Goal: Navigation & Orientation: Find specific page/section

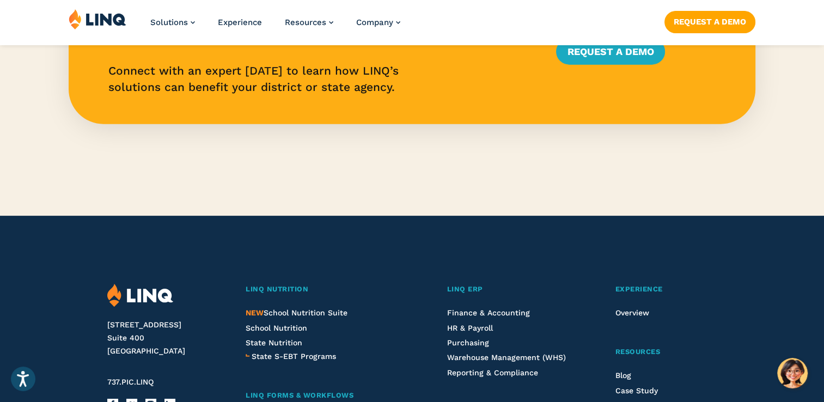
scroll to position [2604, 0]
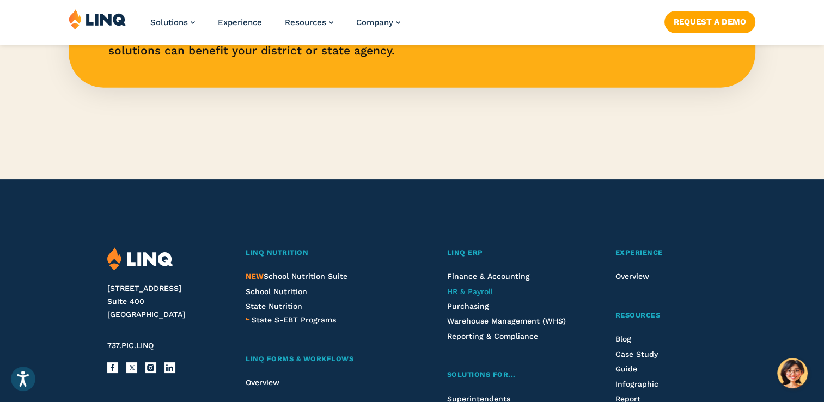
click at [476, 291] on span "HR & Payroll" at bounding box center [470, 291] width 46 height 9
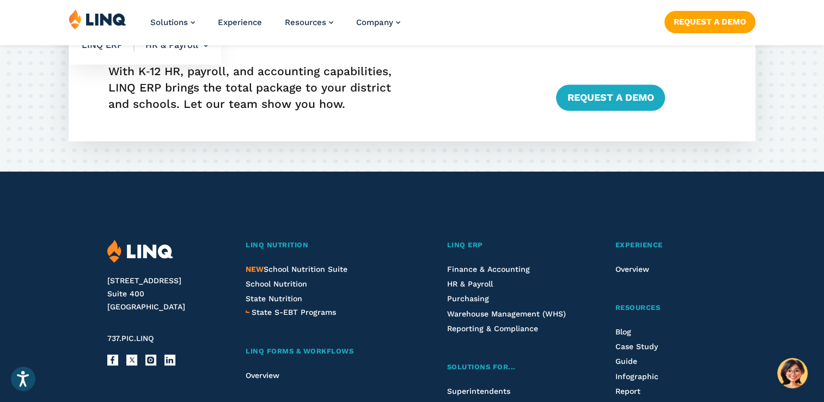
scroll to position [2009, 0]
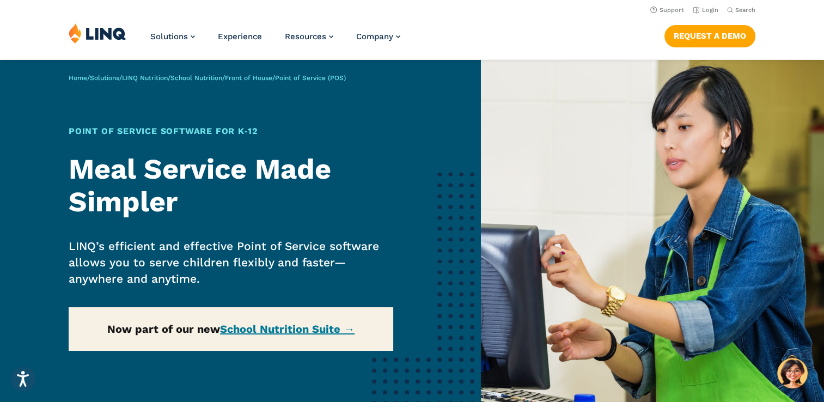
click at [263, 327] on div "Home / Solutions / LINQ Nutrition / School Nutrition / Front of House / Point o…" at bounding box center [240, 257] width 481 height 395
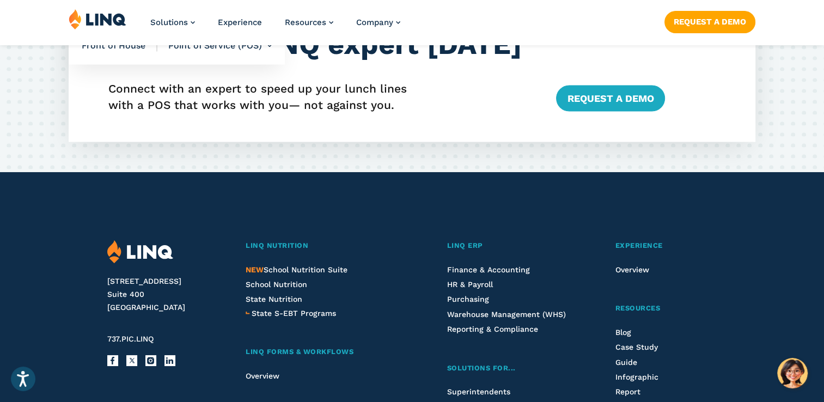
scroll to position [2060, 0]
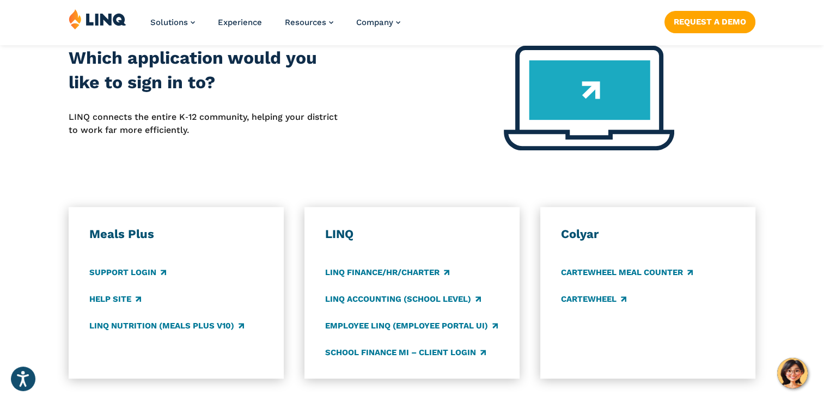
scroll to position [479, 0]
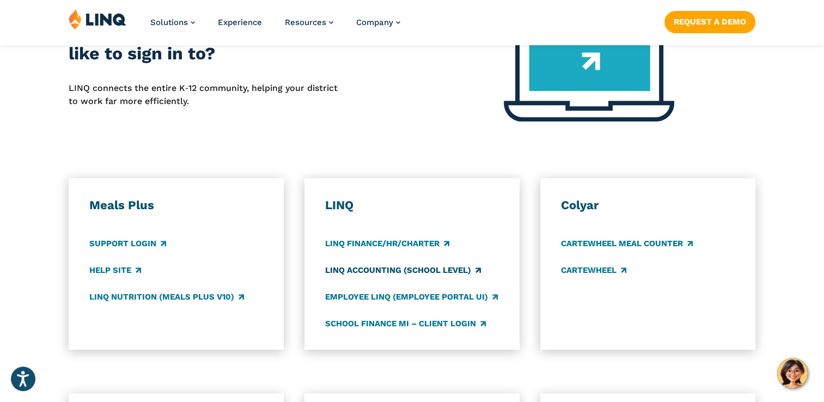
click at [404, 268] on link "LINQ Accounting (school level)" at bounding box center [403, 270] width 156 height 12
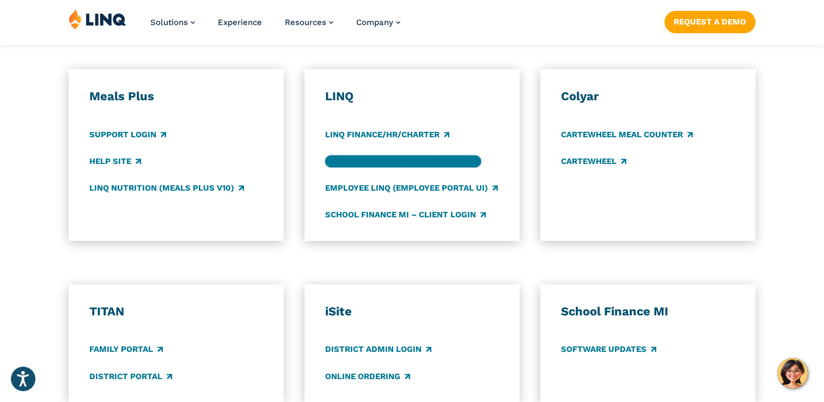
scroll to position [675, 0]
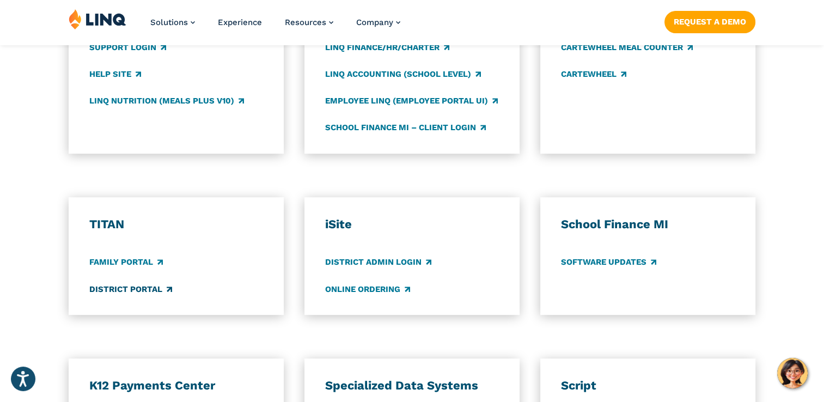
click at [153, 290] on link "District Portal" at bounding box center [130, 289] width 83 height 12
